Goal: Task Accomplishment & Management: Manage account settings

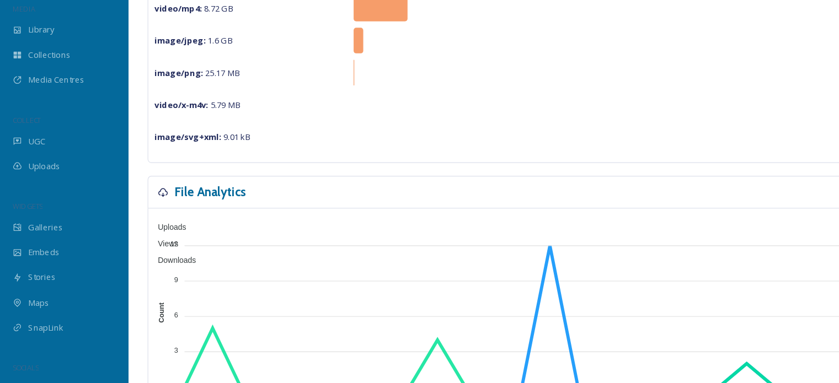
scroll to position [143, 0]
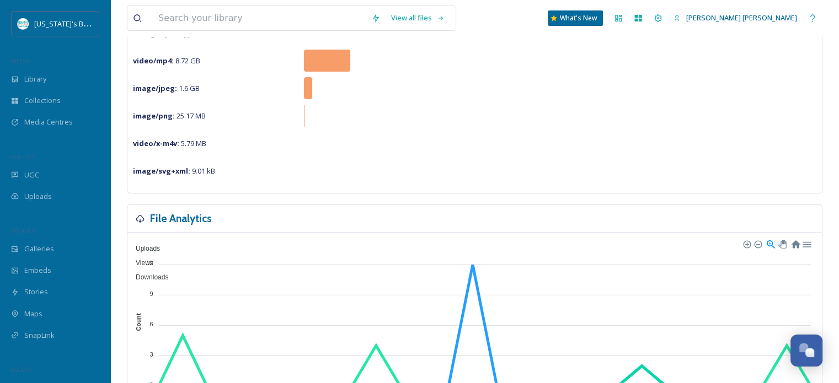
click at [473, 161] on div "image/svg+xml : 9.01 kB" at bounding box center [475, 171] width 684 height 22
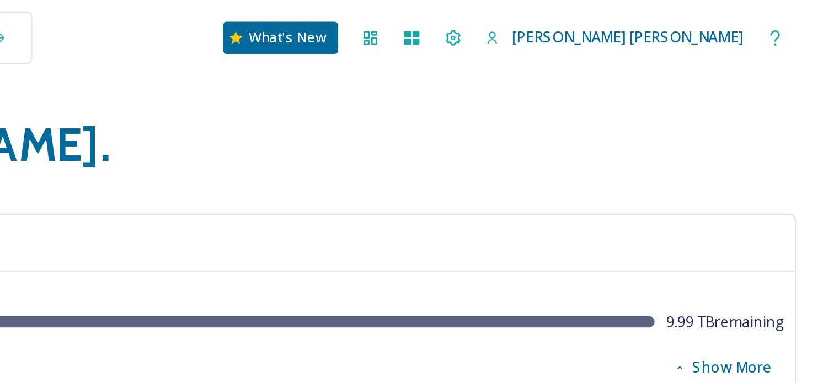
scroll to position [0, 0]
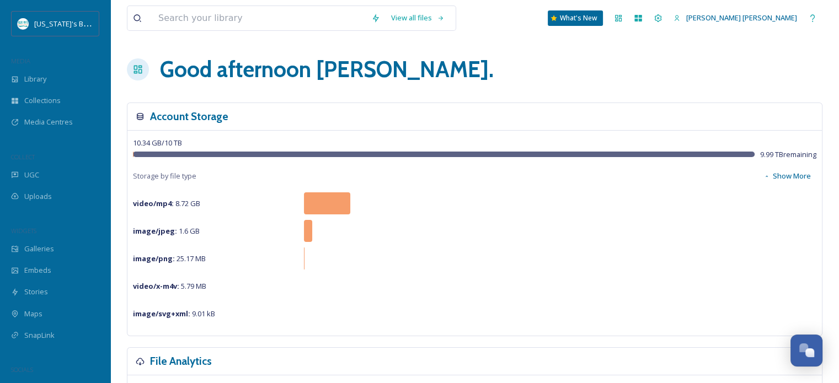
click at [317, 103] on div "Account Storage 10.34 GB / 10 TB 9.99 TB remaining Storage by file type Show Mo…" at bounding box center [475, 220] width 696 height 234
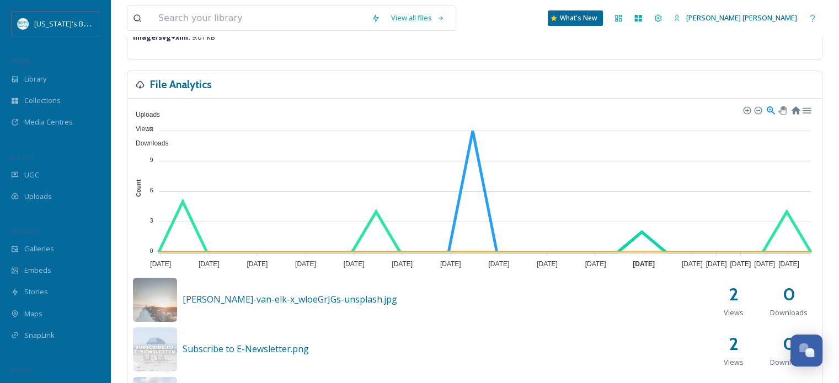
scroll to position [265, 0]
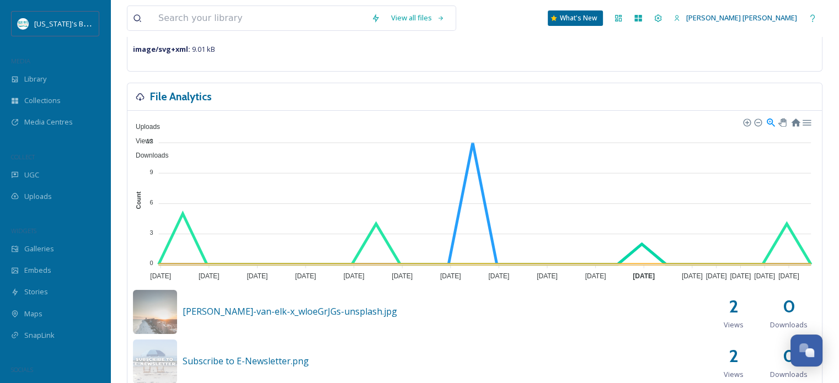
click at [189, 99] on h3 "File Analytics" at bounding box center [181, 97] width 62 height 16
click at [137, 96] on icon at bounding box center [140, 97] width 9 height 9
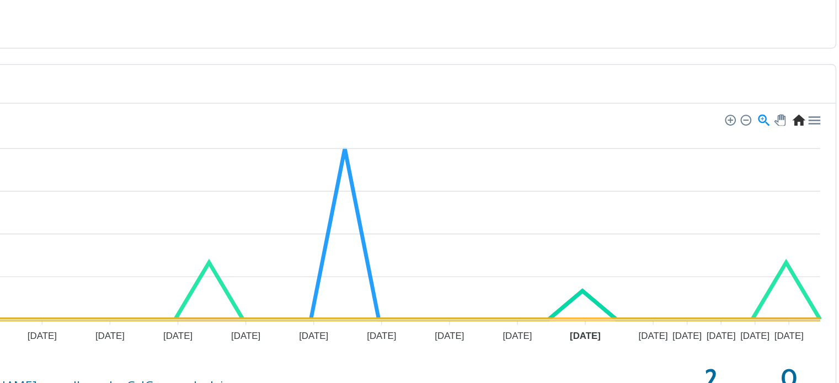
click at [794, 120] on div at bounding box center [795, 121] width 9 height 9
click at [810, 124] on div at bounding box center [806, 121] width 9 height 9
click at [676, 83] on div "File Analytics" at bounding box center [474, 97] width 695 height 28
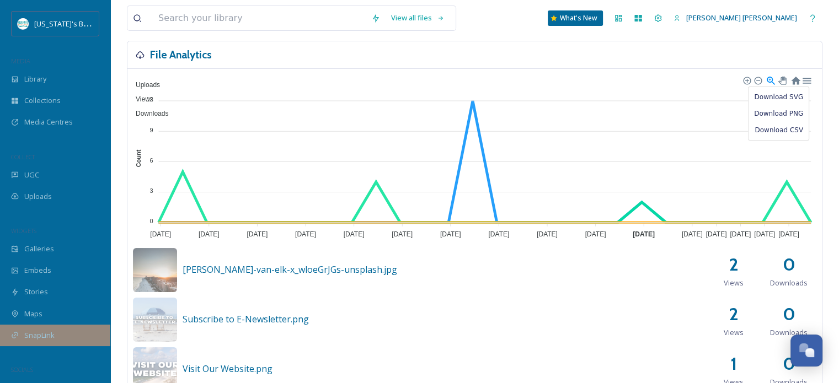
scroll to position [309, 0]
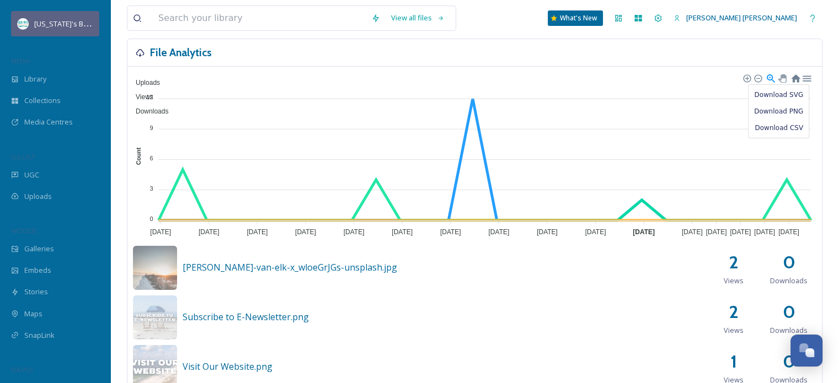
click at [61, 22] on span "[US_STATE]'s Beaches" at bounding box center [70, 23] width 73 height 10
click at [642, 19] on icon at bounding box center [638, 18] width 7 height 7
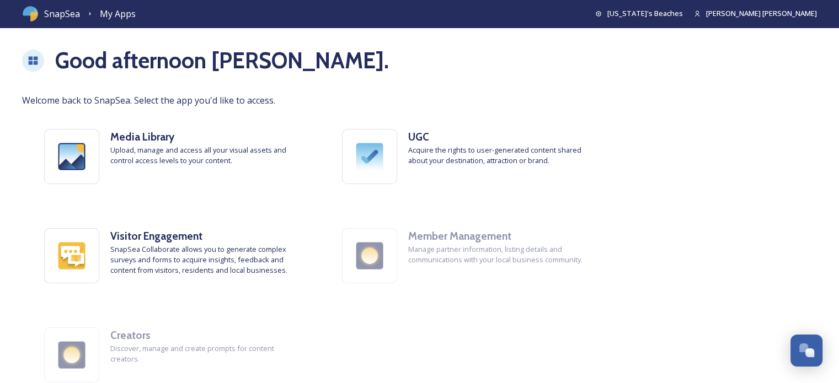
click at [31, 61] on icon at bounding box center [33, 61] width 9 height 8
click at [116, 15] on span "My Apps" at bounding box center [118, 14] width 36 height 12
click at [683, 13] on span "[US_STATE]'s Beaches" at bounding box center [645, 13] width 76 height 10
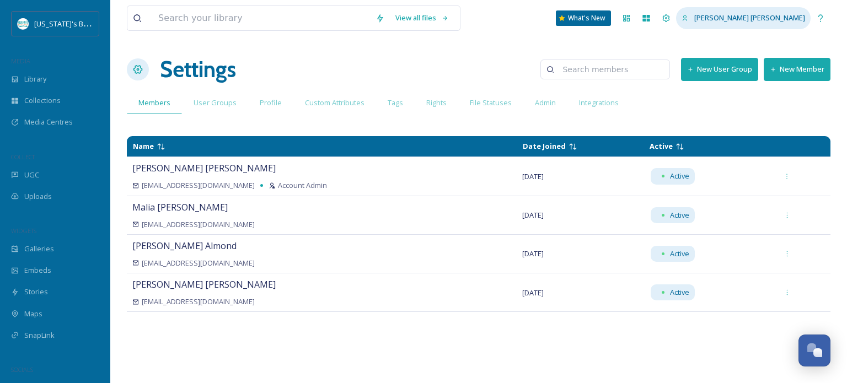
click at [688, 18] on icon at bounding box center [685, 18] width 5 height 6
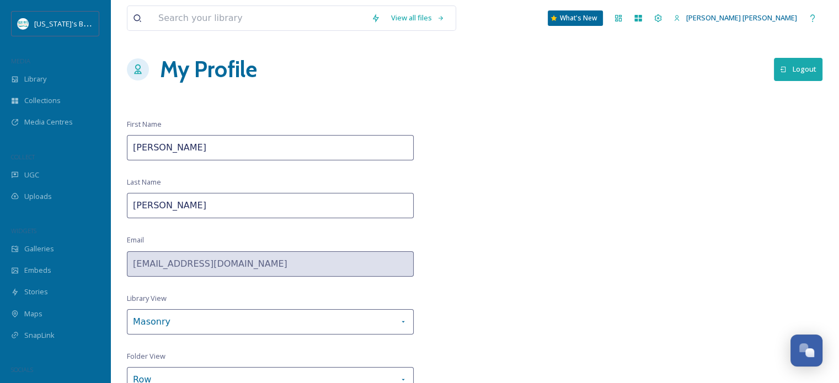
click at [589, 179] on div "View all files What's New [PERSON_NAME] [PERSON_NAME] My Profile Logout First N…" at bounding box center [474, 216] width 729 height 432
click at [622, 18] on icon at bounding box center [618, 18] width 7 height 7
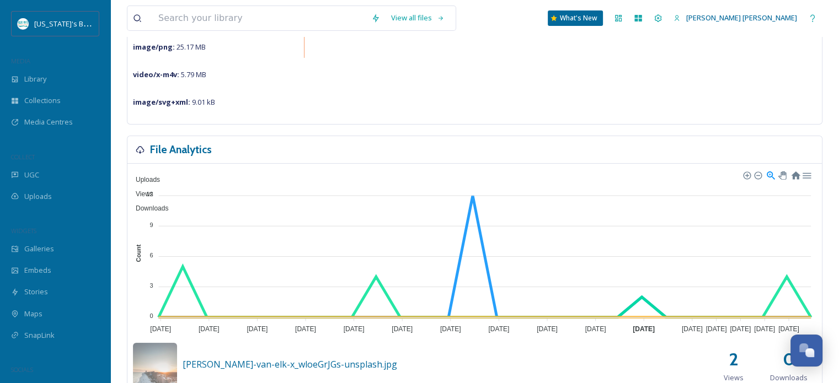
scroll to position [238, 0]
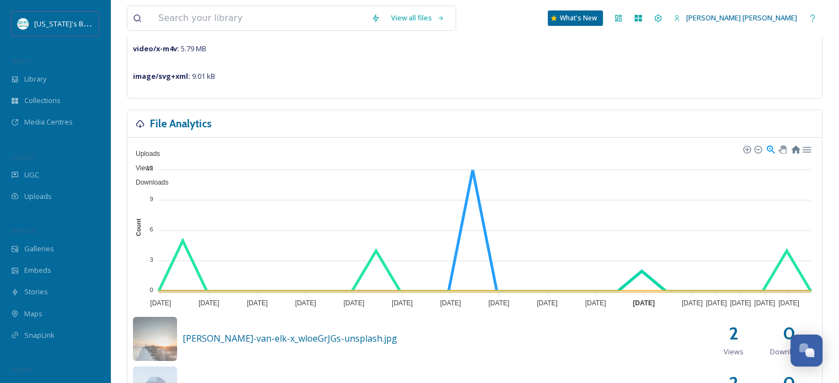
click at [173, 131] on div "File Analytics" at bounding box center [474, 124] width 695 height 28
click at [172, 127] on h3 "File Analytics" at bounding box center [181, 124] width 62 height 16
click at [140, 124] on icon at bounding box center [140, 124] width 8 height 8
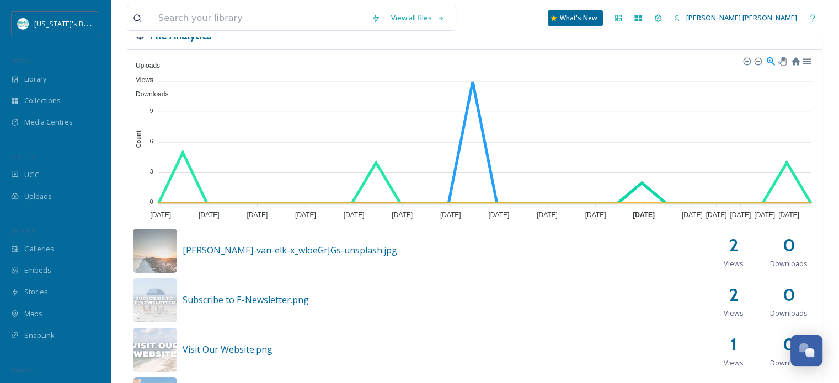
scroll to position [370, 0]
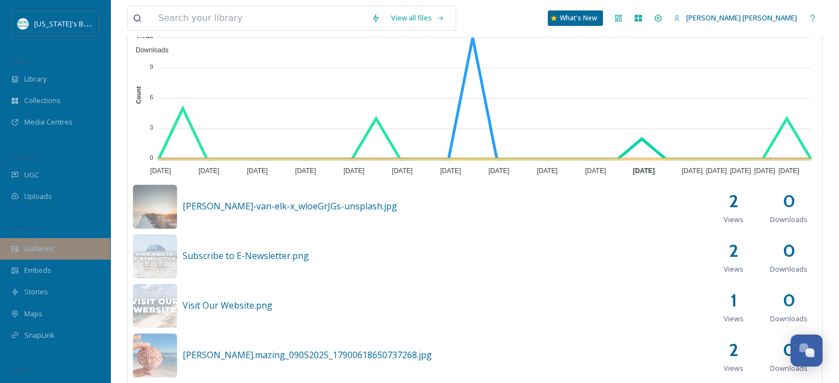
click at [77, 246] on div "Galleries" at bounding box center [55, 249] width 110 height 22
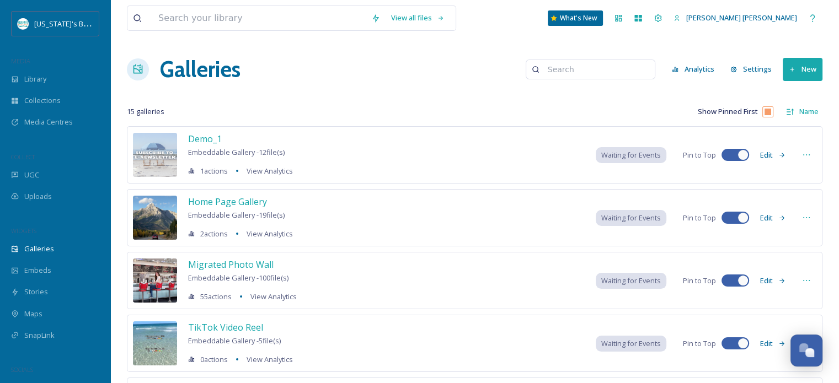
click at [689, 65] on button "Analytics" at bounding box center [693, 69] width 54 height 22
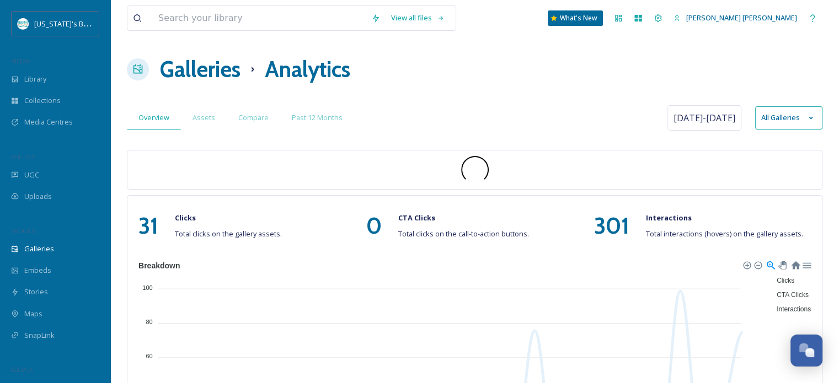
click at [473, 81] on div "Galleries Analytics" at bounding box center [475, 69] width 696 height 33
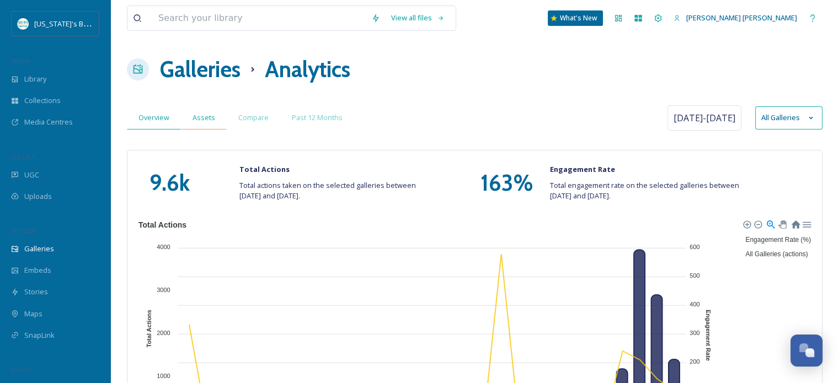
click at [207, 120] on span "Assets" at bounding box center [204, 118] width 23 height 10
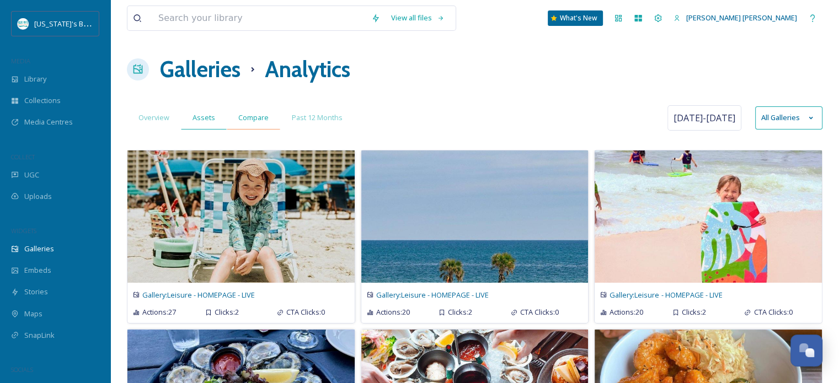
click at [259, 121] on span "Compare" at bounding box center [253, 118] width 30 height 10
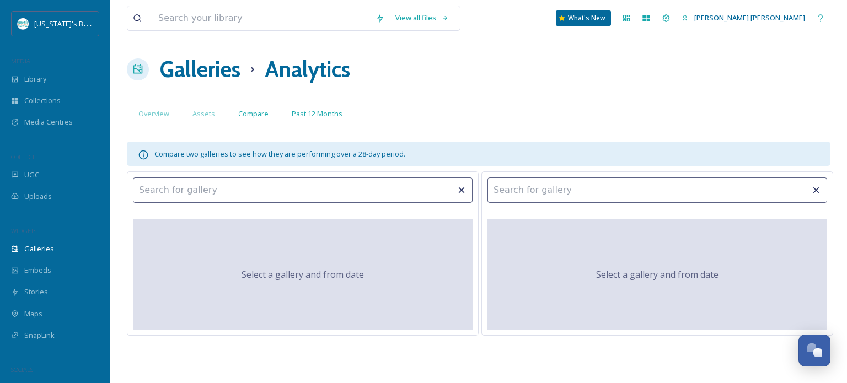
click at [322, 120] on div "Past 12 Months" at bounding box center [317, 114] width 74 height 23
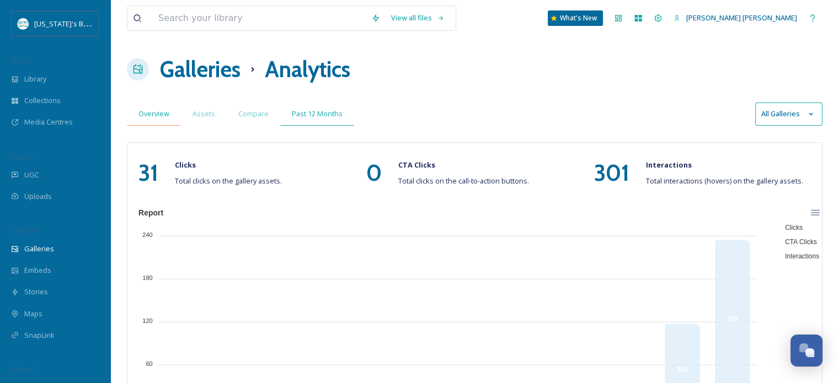
click at [139, 125] on div "Overview" at bounding box center [154, 114] width 54 height 23
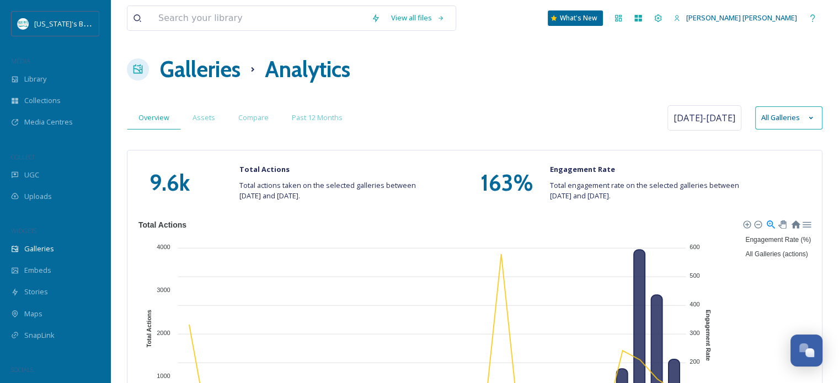
click at [194, 66] on h1 "Galleries" at bounding box center [200, 69] width 81 height 33
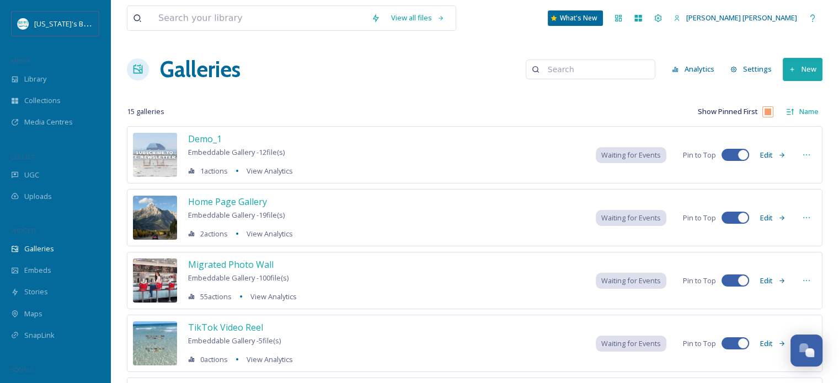
click at [746, 70] on button "Settings" at bounding box center [751, 69] width 52 height 22
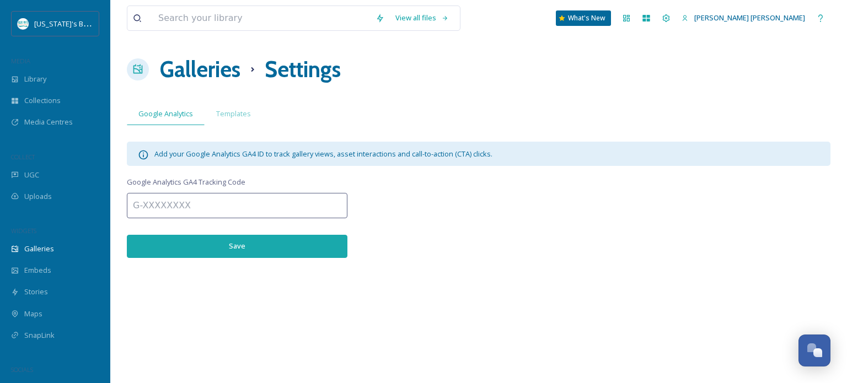
click at [185, 203] on input at bounding box center [237, 205] width 221 height 25
paste input "G-54SXPW62TG"
type input "G-54SXPW62TG"
click at [203, 249] on button "Save" at bounding box center [237, 246] width 221 height 23
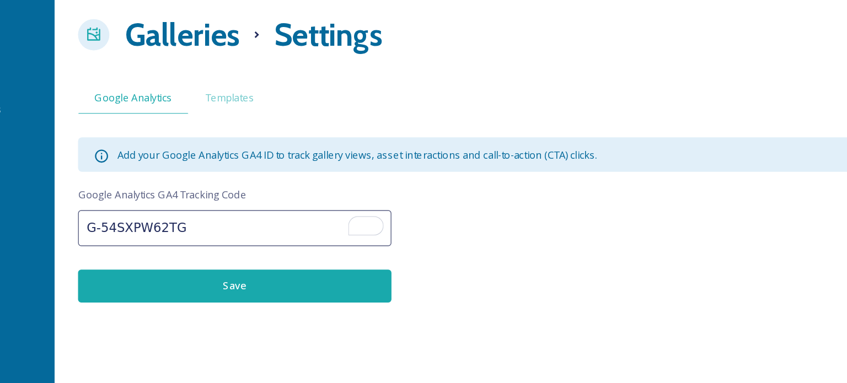
click at [231, 247] on button "Save" at bounding box center [237, 246] width 221 height 23
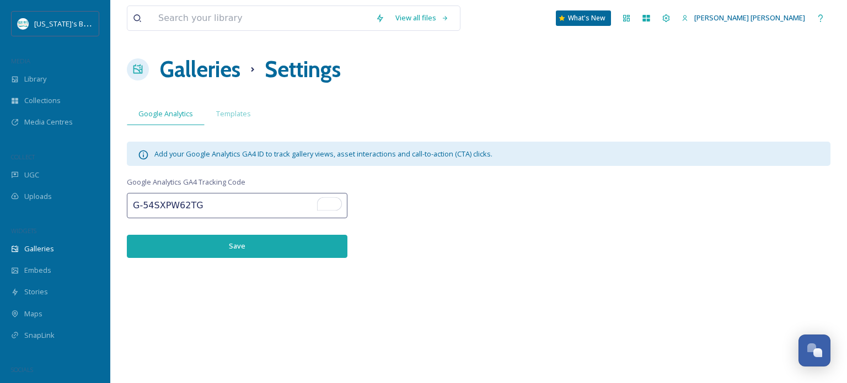
click at [237, 205] on input "G-54SXPW62TG" at bounding box center [237, 205] width 221 height 25
click at [229, 242] on button "Save" at bounding box center [237, 246] width 221 height 23
click at [140, 72] on icon at bounding box center [138, 69] width 9 height 9
click at [222, 113] on span "Templates" at bounding box center [233, 114] width 35 height 10
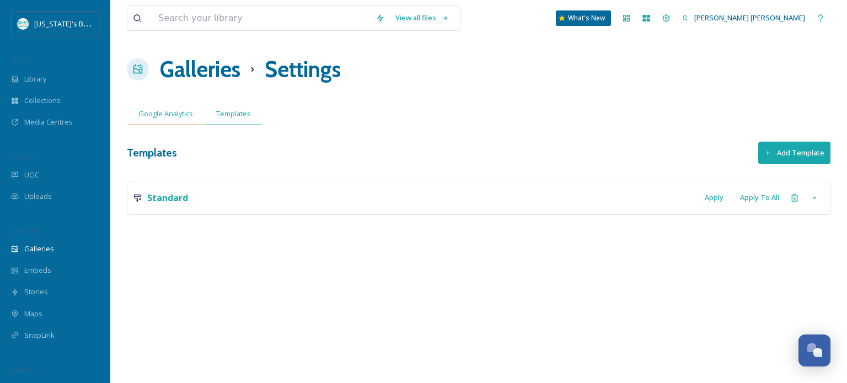
click at [178, 120] on div "Google Analytics" at bounding box center [166, 114] width 78 height 23
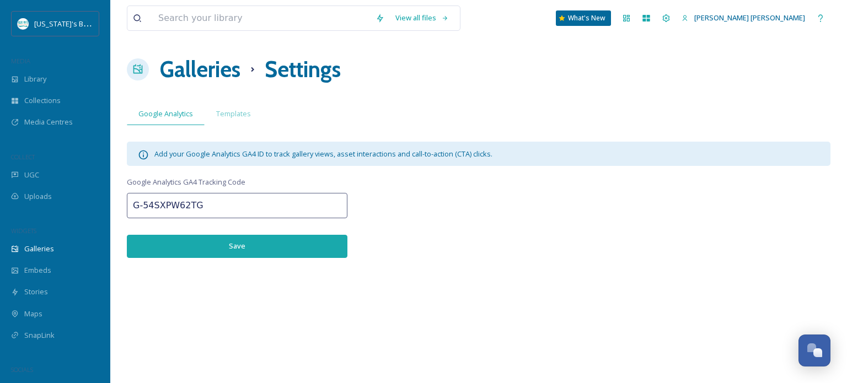
click at [229, 66] on h1 "Galleries" at bounding box center [200, 69] width 81 height 33
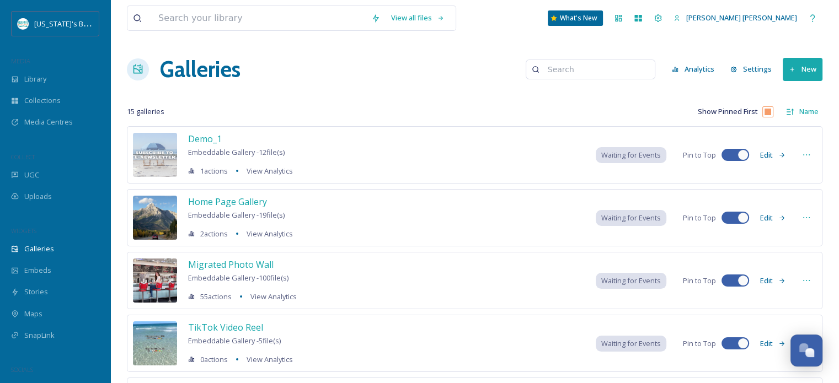
click at [702, 70] on button "Analytics" at bounding box center [693, 69] width 54 height 22
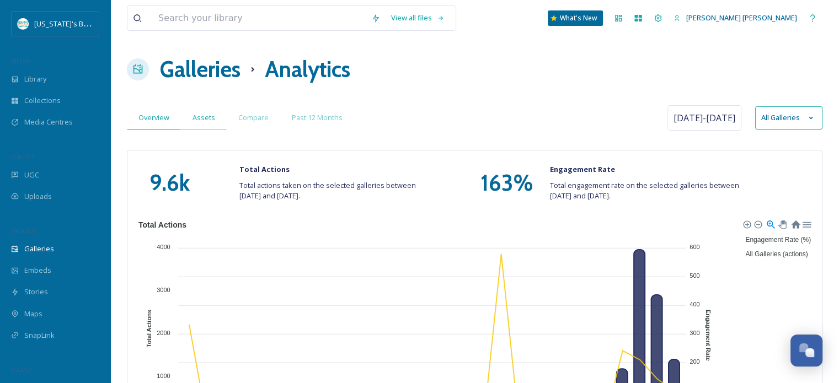
click at [210, 124] on div "Assets" at bounding box center [204, 117] width 46 height 23
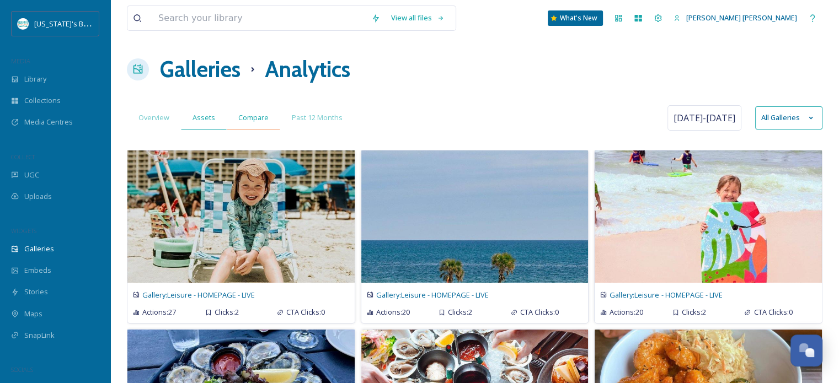
click at [256, 120] on span "Compare" at bounding box center [253, 118] width 30 height 10
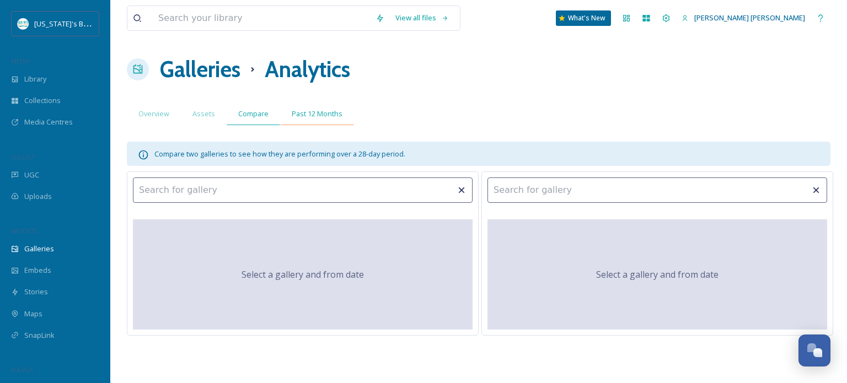
click at [296, 111] on span "Past 12 Months" at bounding box center [317, 114] width 51 height 10
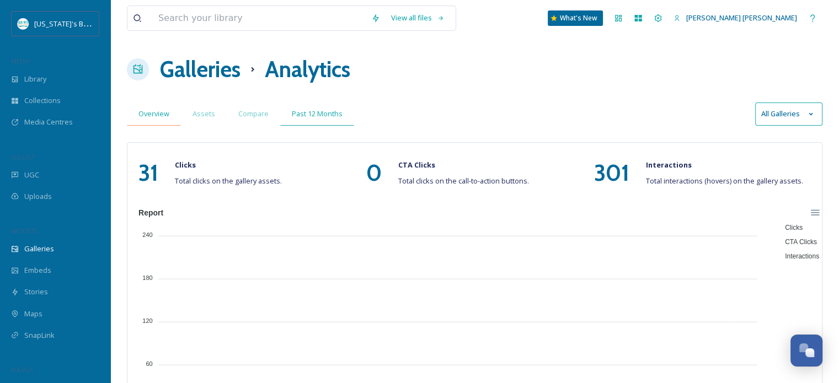
click at [152, 110] on span "Overview" at bounding box center [153, 114] width 31 height 10
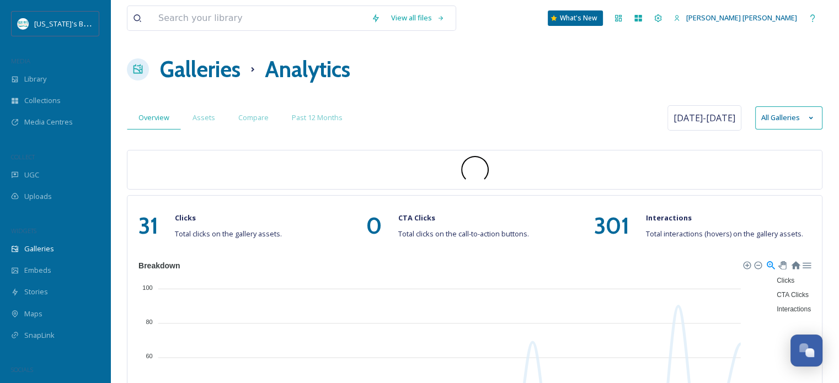
click at [207, 72] on h1 "Galleries" at bounding box center [200, 69] width 81 height 33
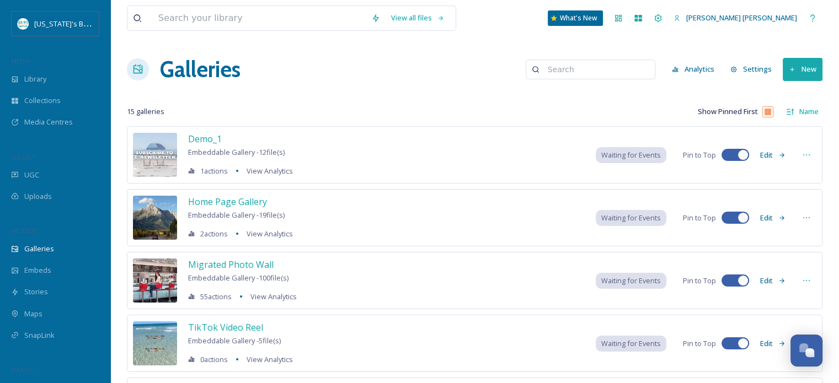
click at [746, 68] on button "Settings" at bounding box center [751, 69] width 52 height 22
